Goal: Task Accomplishment & Management: Manage account settings

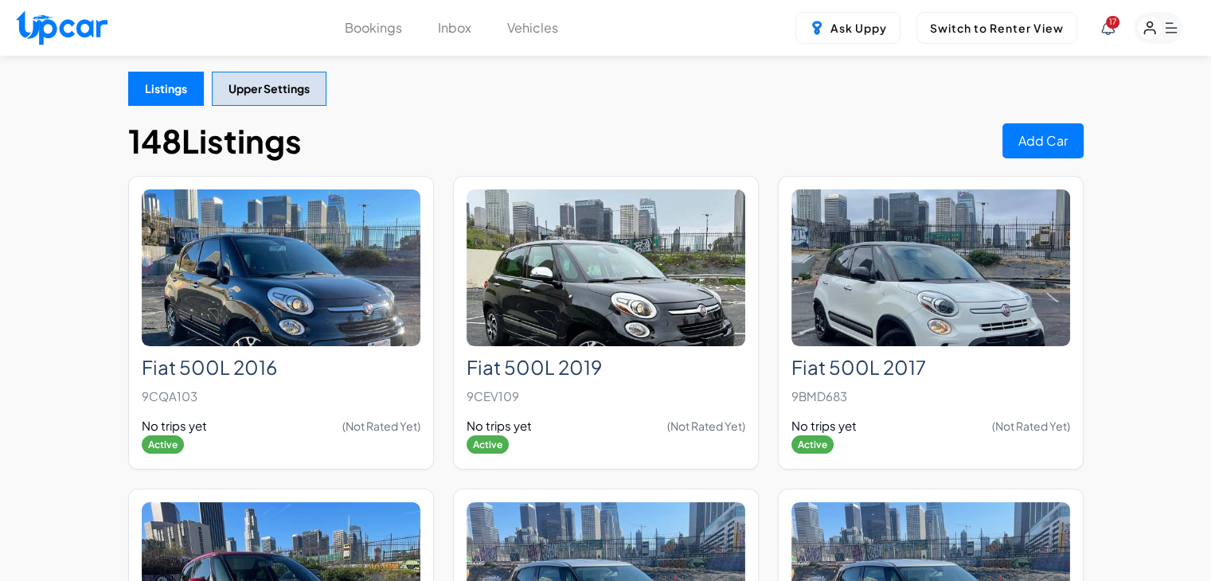
click at [1114, 33] on div "17" at bounding box center [1141, 28] width 81 height 32
click at [1113, 26] on span "17" at bounding box center [1113, 22] width 14 height 13
click at [1111, 27] on span "17" at bounding box center [1113, 22] width 14 height 13
click at [1150, 27] on icon "button" at bounding box center [1149, 28] width 10 height 12
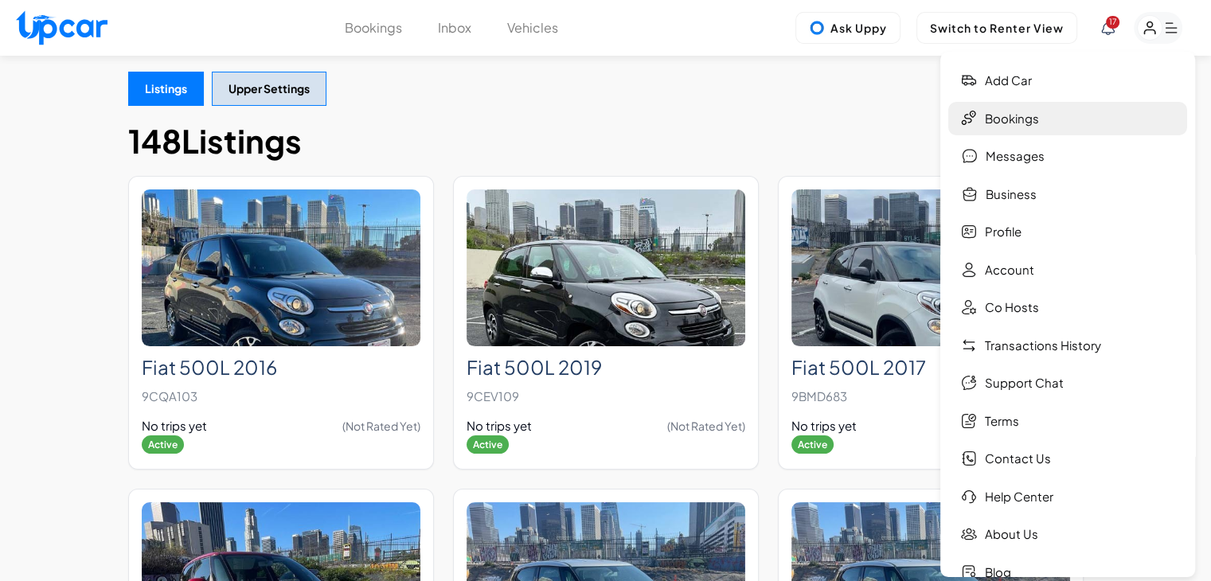
click at [1057, 115] on link "Bookings" at bounding box center [1067, 119] width 239 height 34
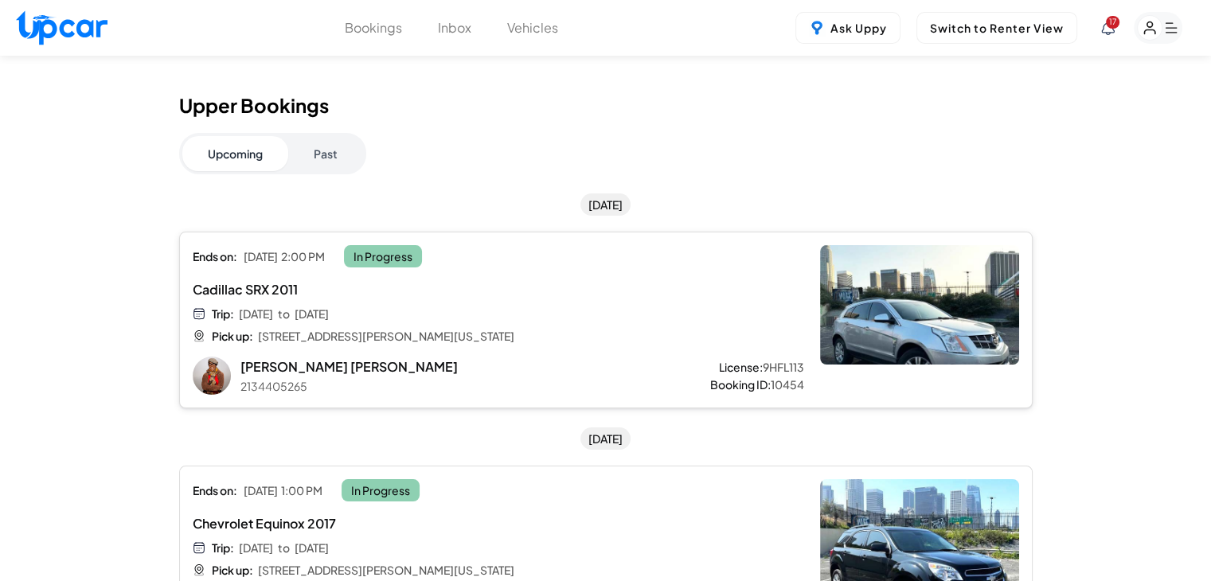
click at [661, 273] on div "Ends on: Mon, Oct 13 2:00 PM In Progress Cadillac SRX 2011 Trip: Wed, Oct 8 to …" at bounding box center [498, 320] width 611 height 150
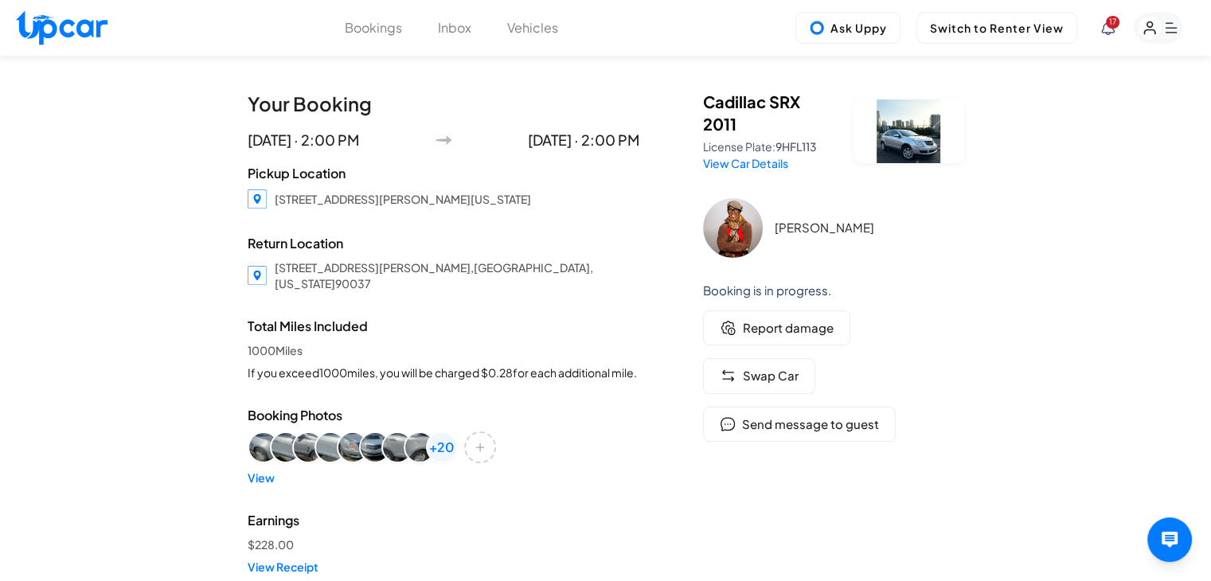
click at [1107, 27] on icon at bounding box center [1108, 28] width 14 height 14
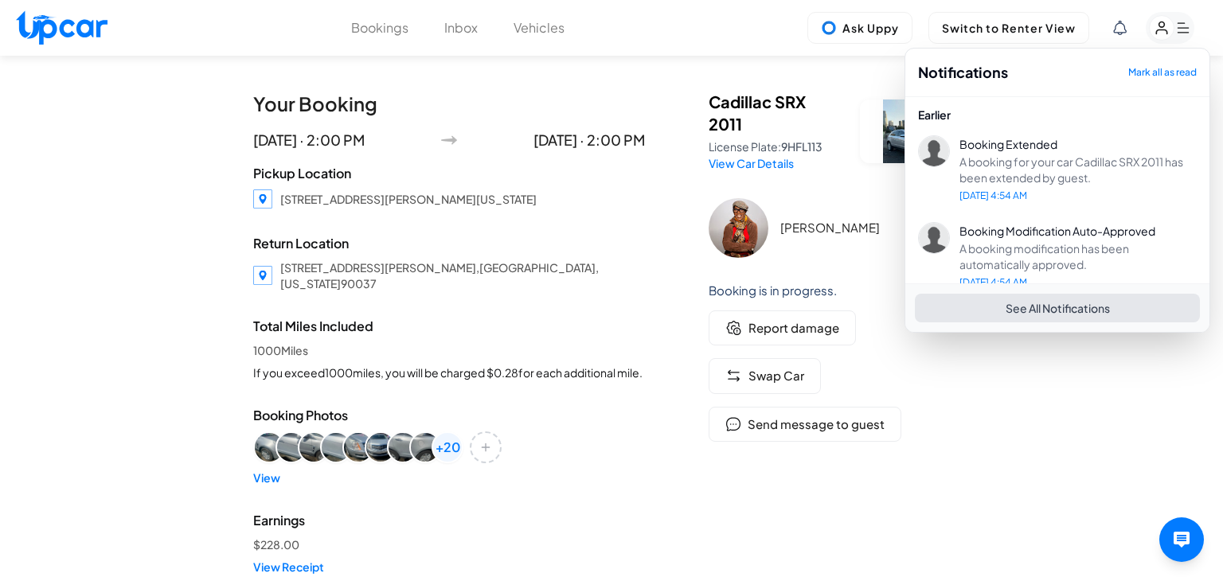
click at [1142, 74] on button "Mark all as read" at bounding box center [1162, 72] width 68 height 13
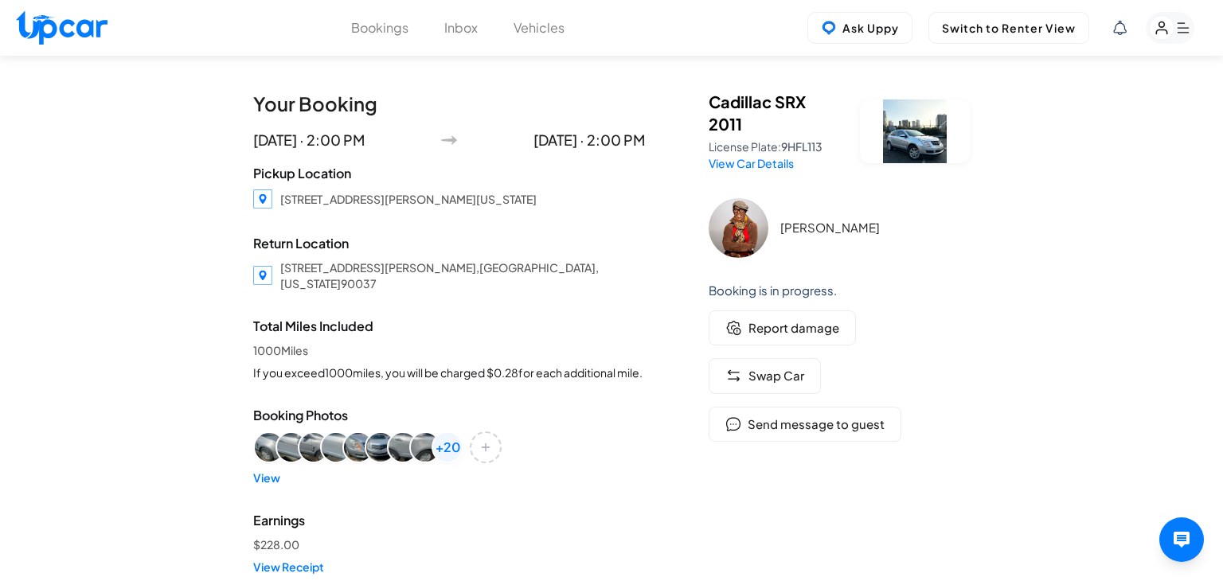
click at [1100, 409] on div at bounding box center [611, 290] width 1223 height 581
click at [1157, 25] on rect "button" at bounding box center [1150, 28] width 25 height 25
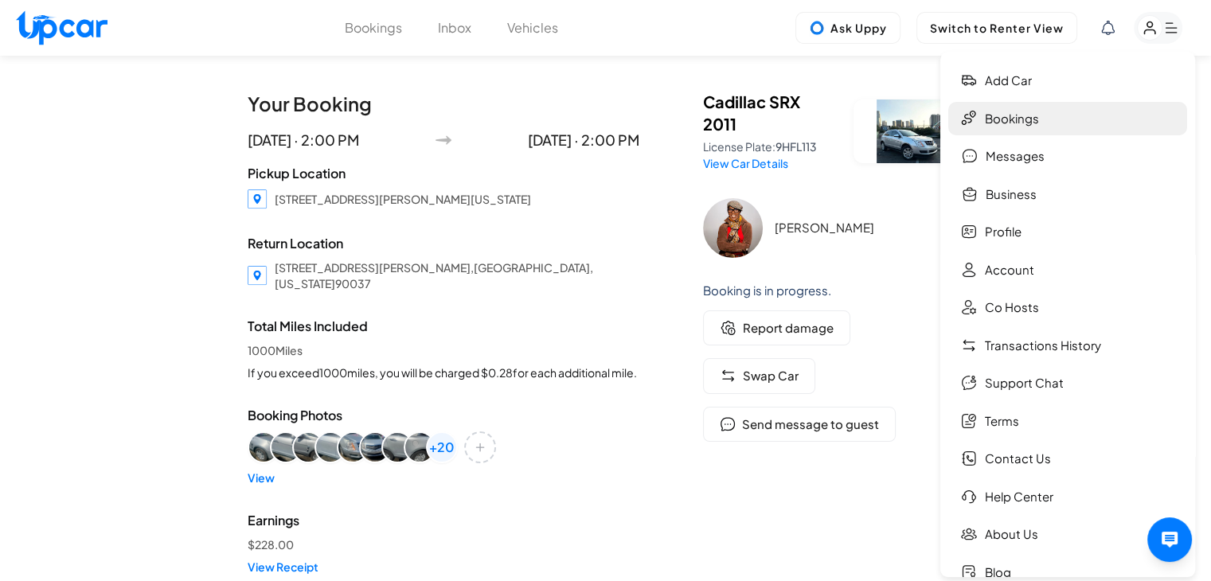
click at [1099, 108] on link "Bookings" at bounding box center [1067, 119] width 239 height 34
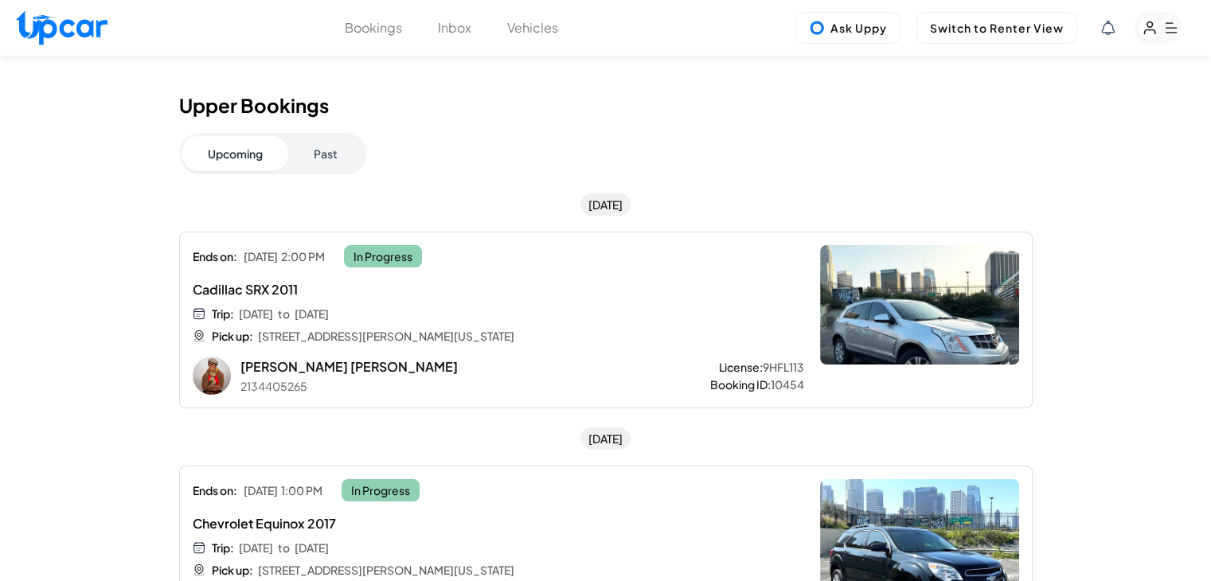
click at [554, 36] on button "Vehicles" at bounding box center [532, 27] width 51 height 19
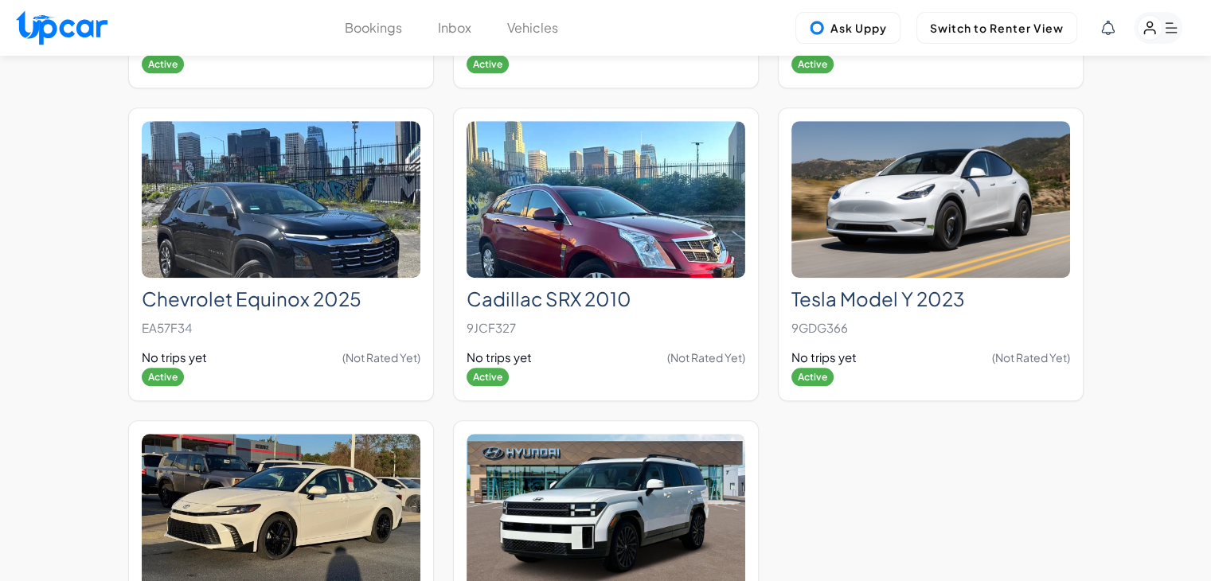
scroll to position [13547, 0]
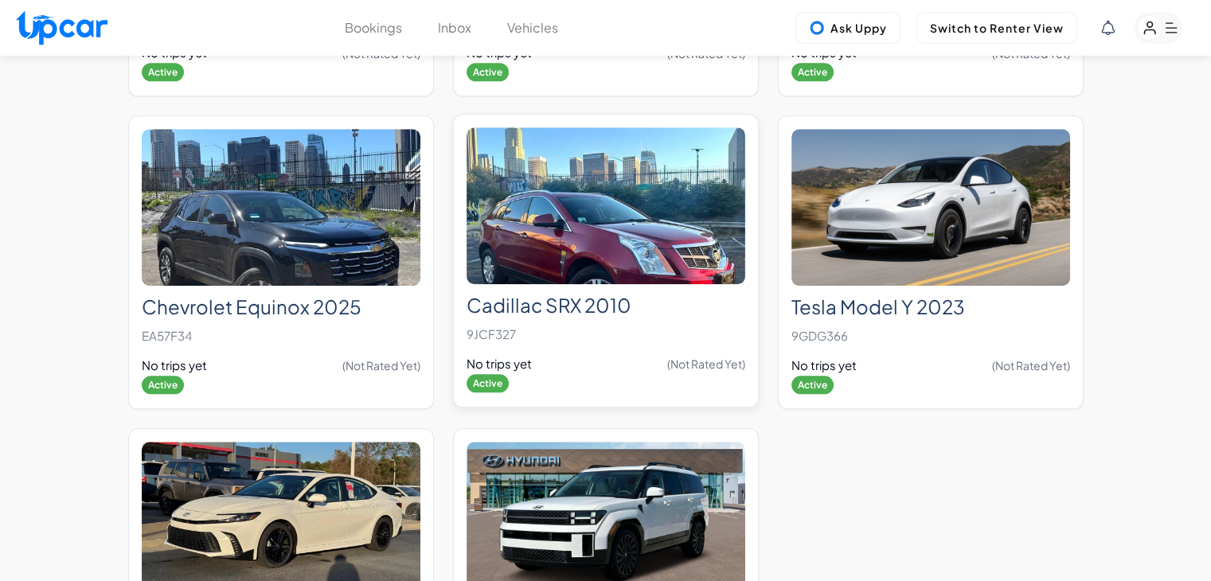
click at [657, 230] on img at bounding box center [605, 205] width 279 height 157
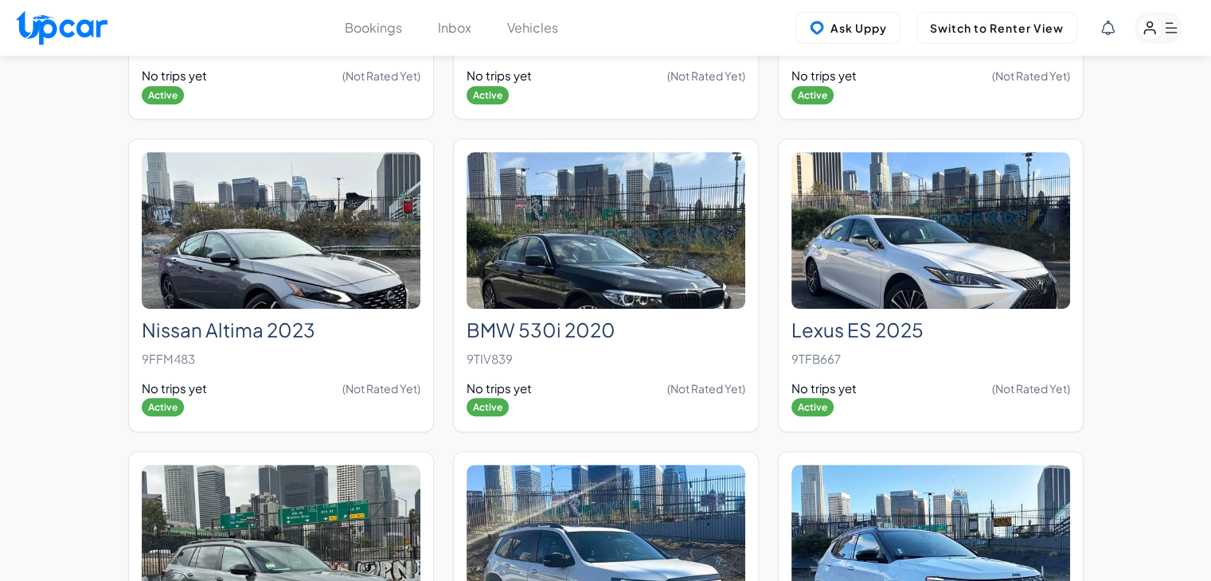
scroll to position [12715, 0]
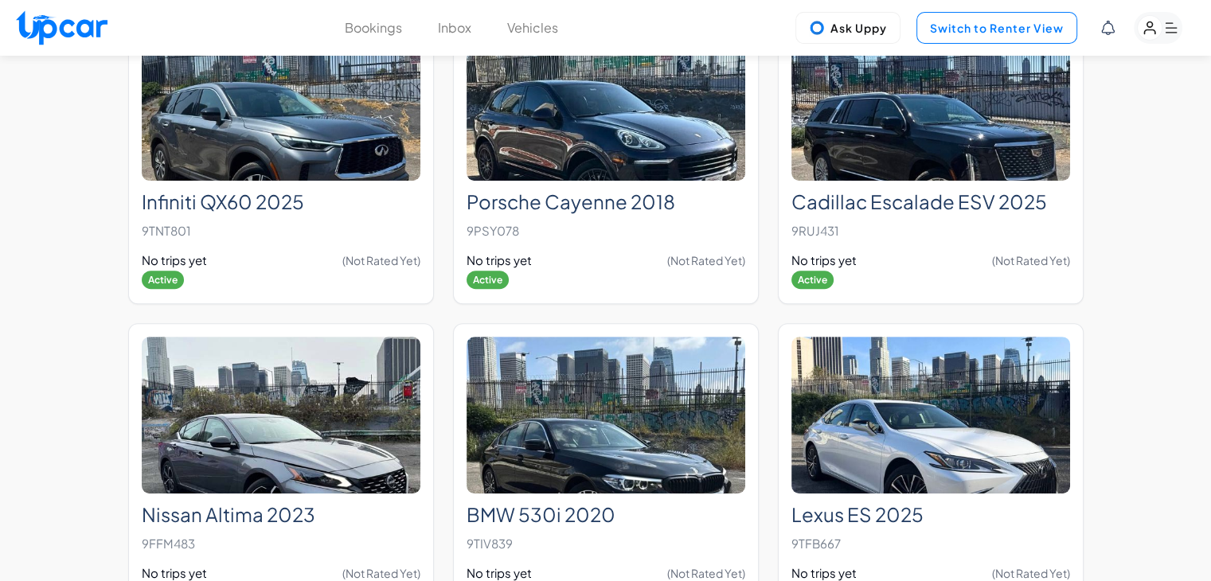
click at [986, 33] on button "Switch to Renter View" at bounding box center [996, 28] width 161 height 32
select select "********"
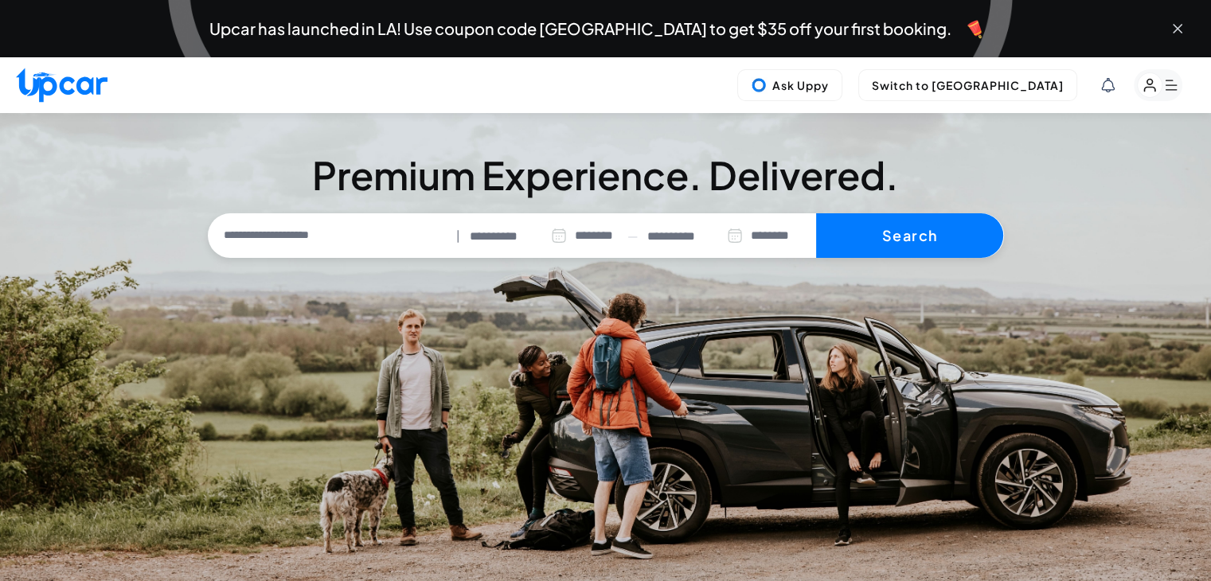
click at [1176, 29] on icon "Close banner" at bounding box center [1177, 29] width 8 height 8
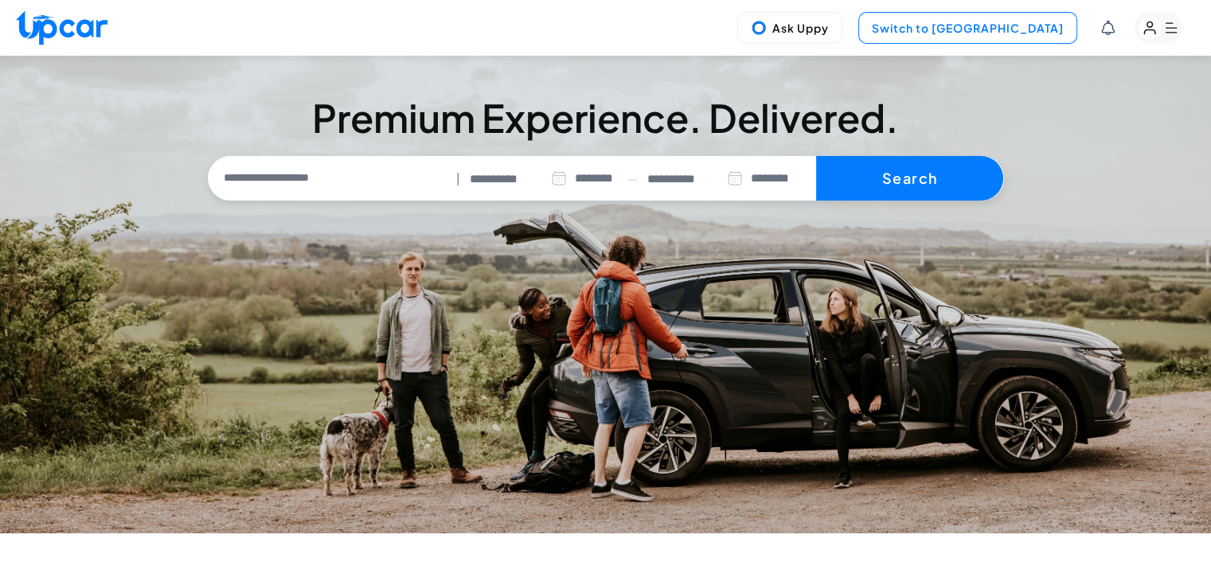
click at [1002, 30] on button "Switch to Upper View" at bounding box center [967, 28] width 219 height 32
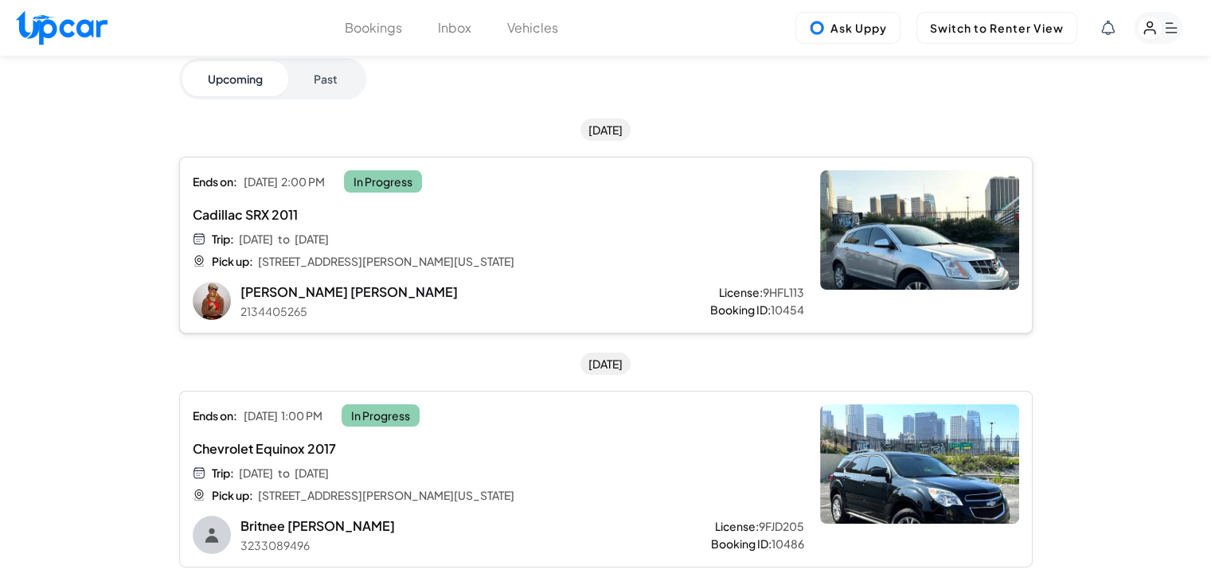
scroll to position [159, 0]
